Goal: Information Seeking & Learning: Learn about a topic

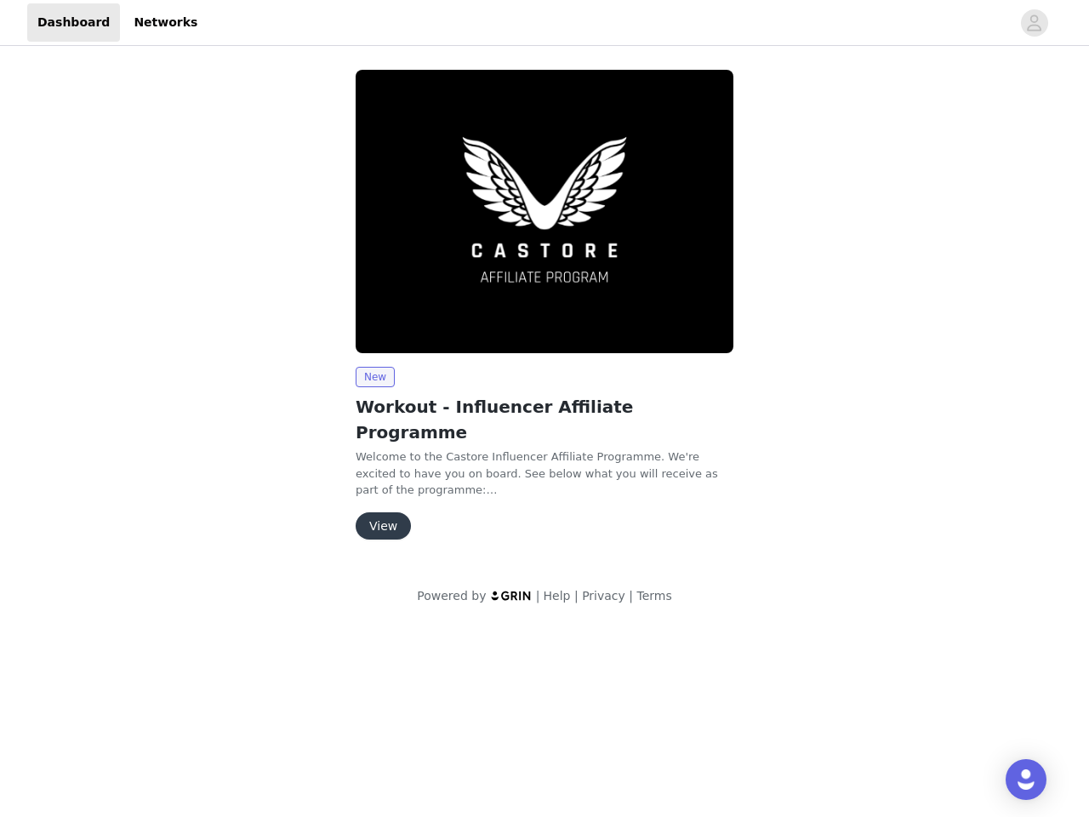
click at [545, 300] on img at bounding box center [545, 211] width 378 height 283
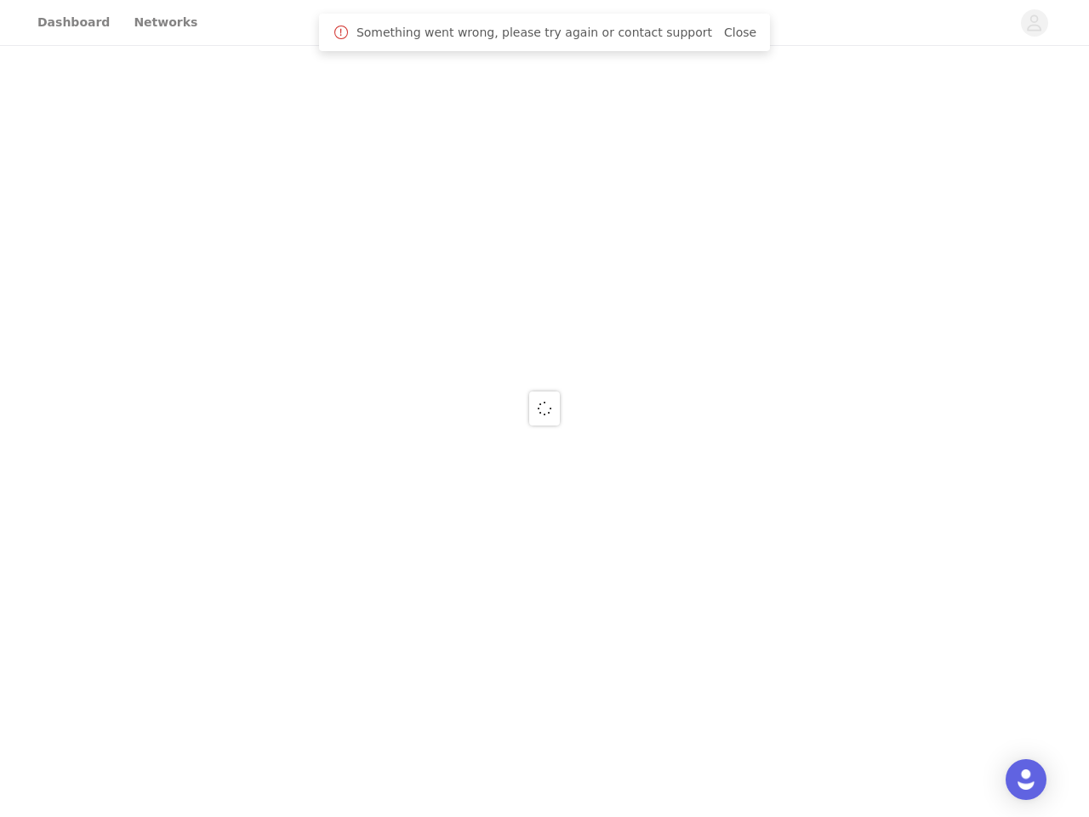
click at [374, 377] on div at bounding box center [544, 408] width 1089 height 817
click at [382, 500] on div at bounding box center [544, 408] width 1089 height 817
click at [1026, 779] on img "Open Intercom Messenger" at bounding box center [1026, 779] width 20 height 20
